Goal: Task Accomplishment & Management: Manage account settings

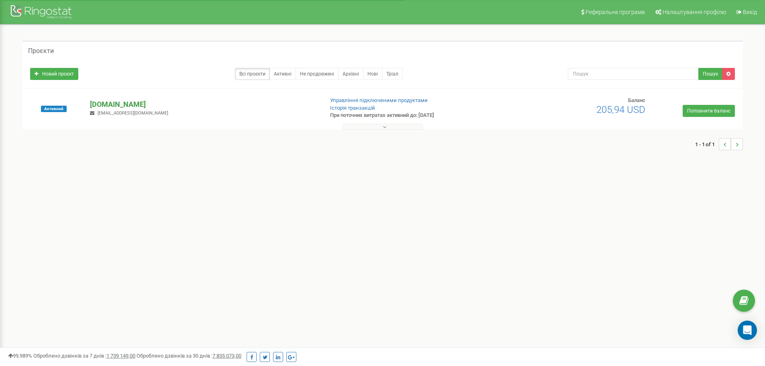
click at [144, 102] on p "[DOMAIN_NAME]" at bounding box center [203, 104] width 227 height 10
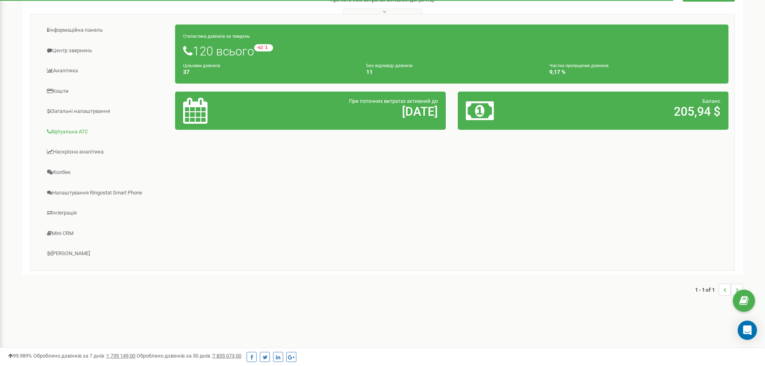
scroll to position [116, 0]
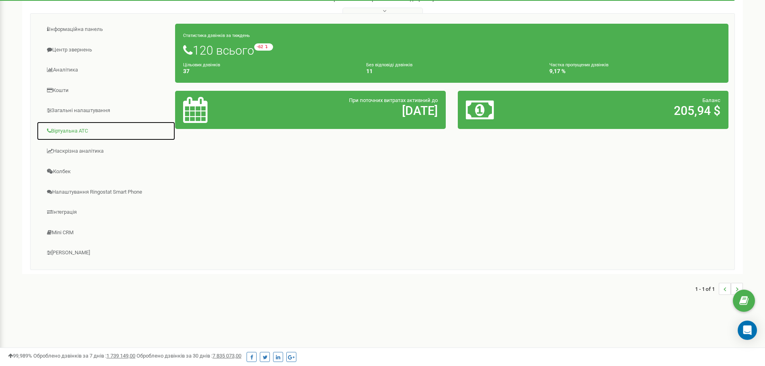
click at [79, 128] on link "Віртуальна АТС" at bounding box center [106, 131] width 139 height 20
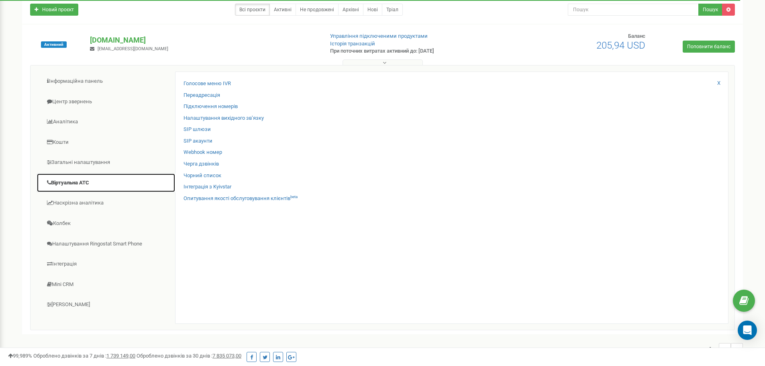
scroll to position [36, 0]
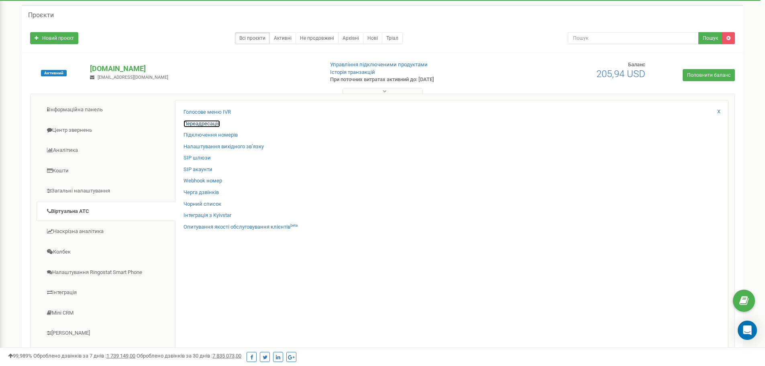
click at [206, 125] on link "Переадресація" at bounding box center [202, 124] width 37 height 8
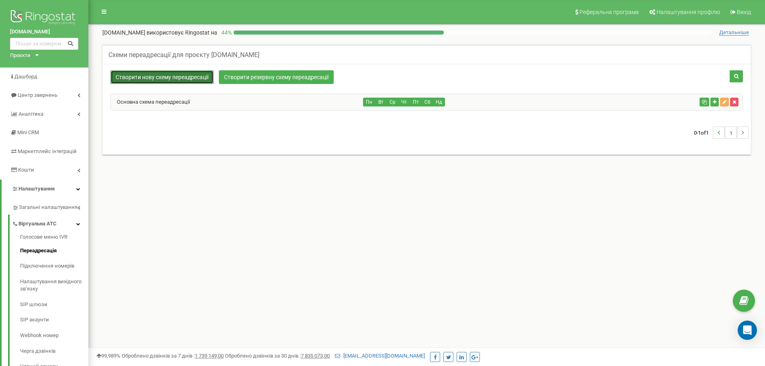
click at [186, 79] on link "Створити нову схему переадресації" at bounding box center [161, 77] width 103 height 14
click at [165, 98] on div "Основна схема переадресації" at bounding box center [237, 102] width 253 height 16
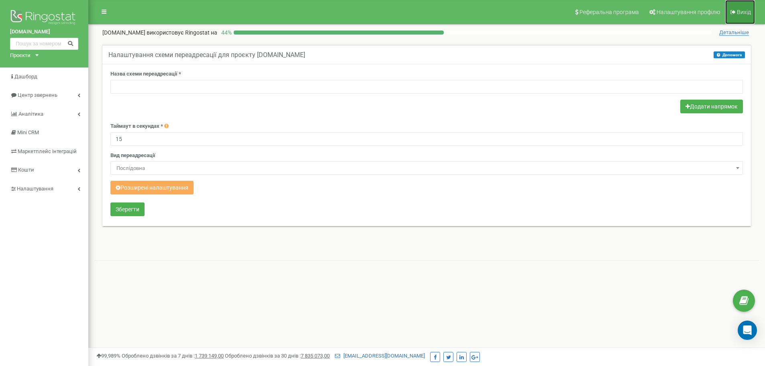
click at [744, 14] on span "Вихід" at bounding box center [744, 12] width 14 height 6
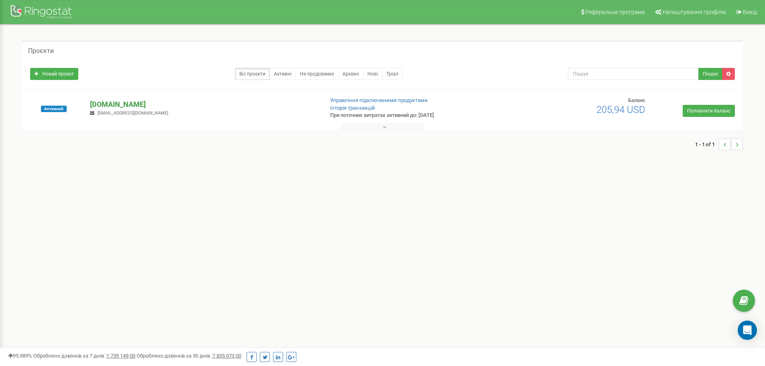
click at [133, 102] on p "[DOMAIN_NAME]" at bounding box center [203, 104] width 227 height 10
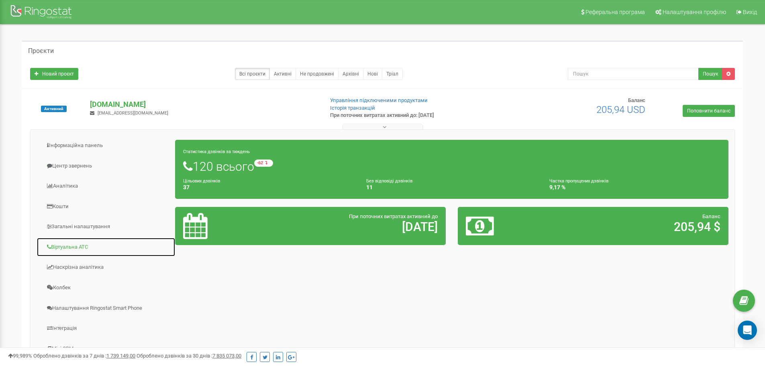
click at [69, 248] on link "Віртуальна АТС" at bounding box center [106, 247] width 139 height 20
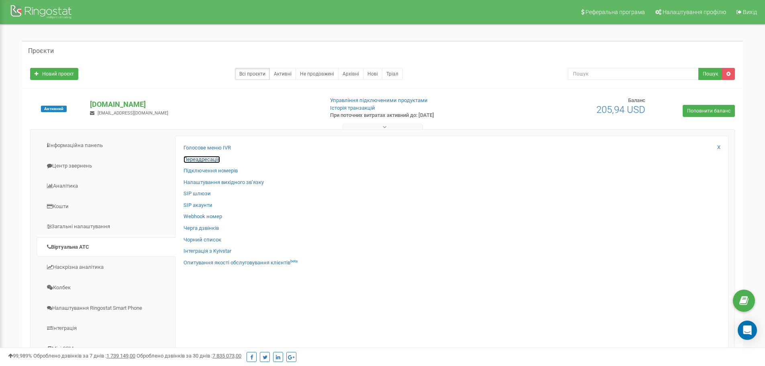
click at [207, 161] on link "Переадресація" at bounding box center [202, 160] width 37 height 8
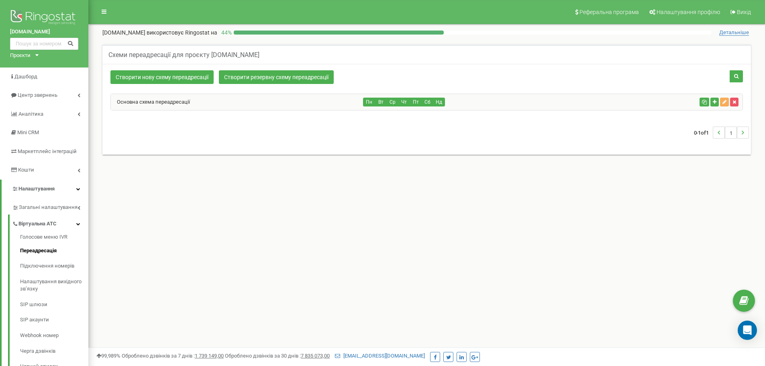
click at [225, 106] on div "Основна схема переадресації" at bounding box center [237, 102] width 253 height 16
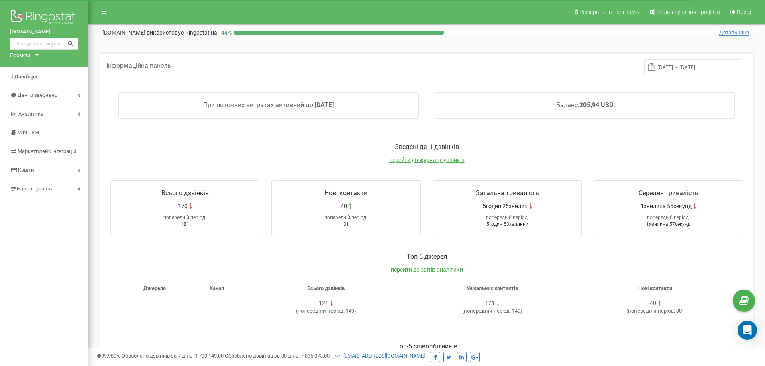
click at [385, 159] on div "Зведені дані дзвінків перейти до журналу дзвінків" at bounding box center [426, 157] width 649 height 29
click at [398, 159] on span "перейти до журналу дзвінків" at bounding box center [427, 160] width 76 height 6
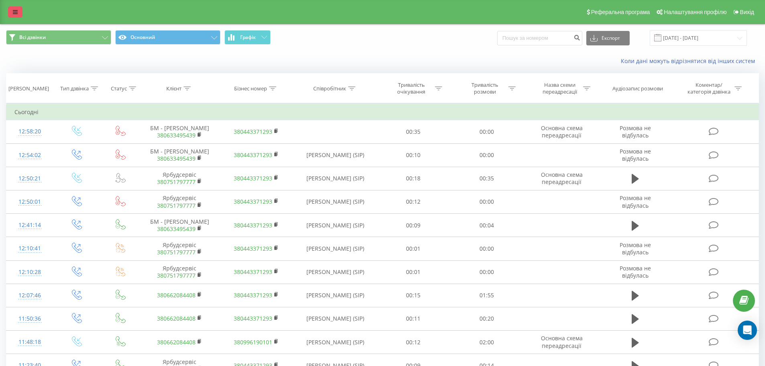
click at [17, 14] on icon at bounding box center [15, 12] width 5 height 6
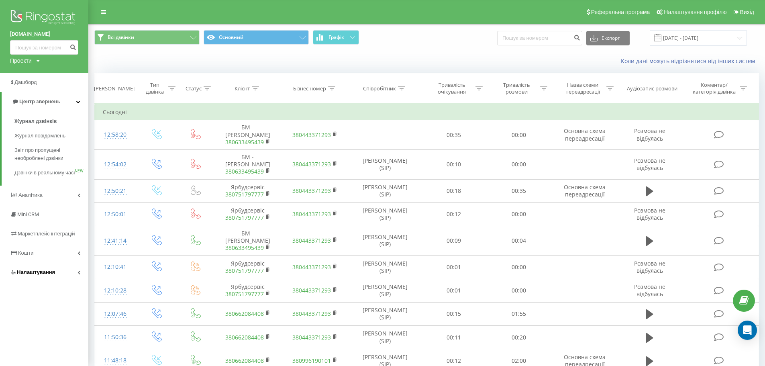
click at [49, 275] on span "Налаштування" at bounding box center [36, 272] width 38 height 6
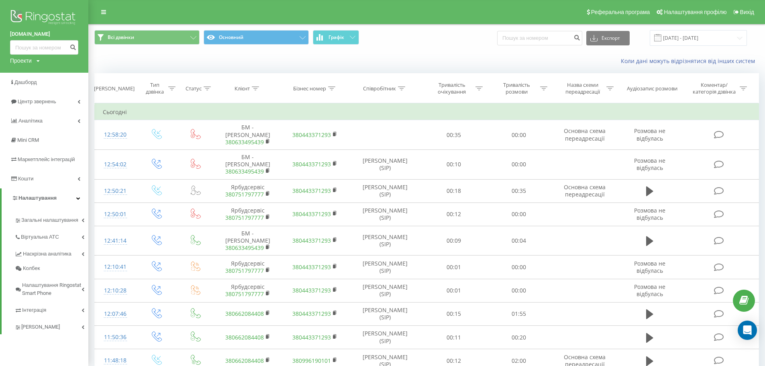
scroll to position [40, 0]
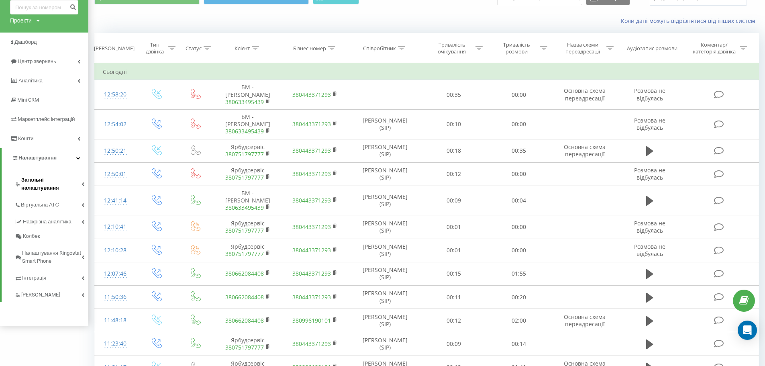
click at [53, 182] on span "Загальні налаштування" at bounding box center [51, 184] width 60 height 16
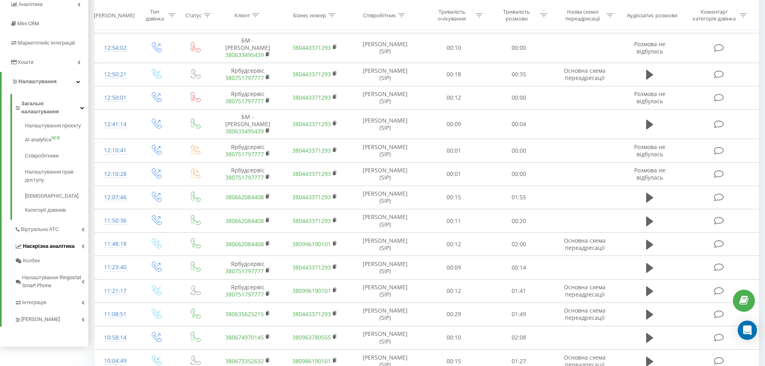
scroll to position [120, 0]
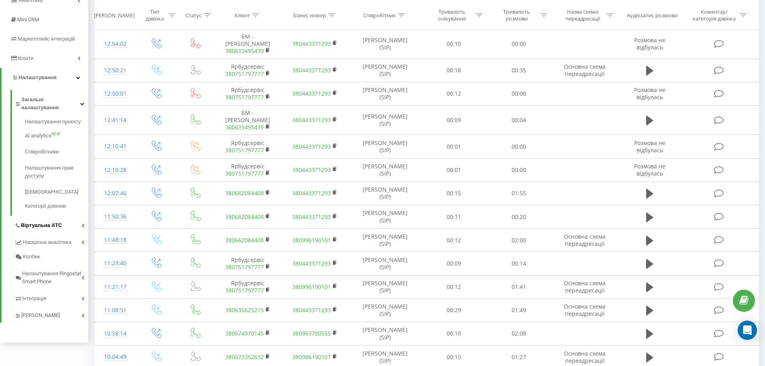
click at [67, 220] on link "Віртуальна АТС" at bounding box center [51, 224] width 74 height 17
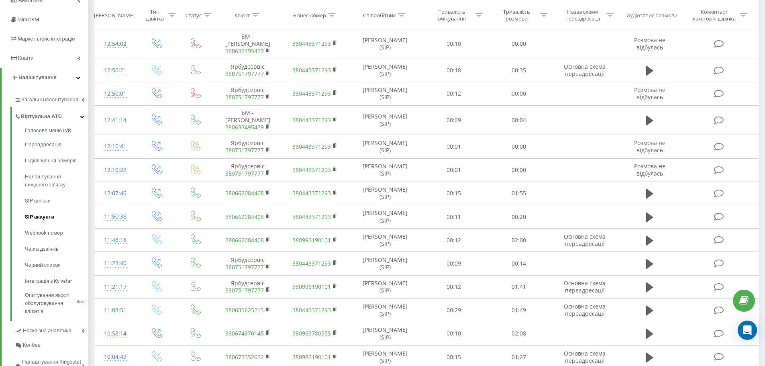
click at [43, 214] on span "SIP акаунти" at bounding box center [39, 217] width 29 height 8
